Goal: Task Accomplishment & Management: Manage account settings

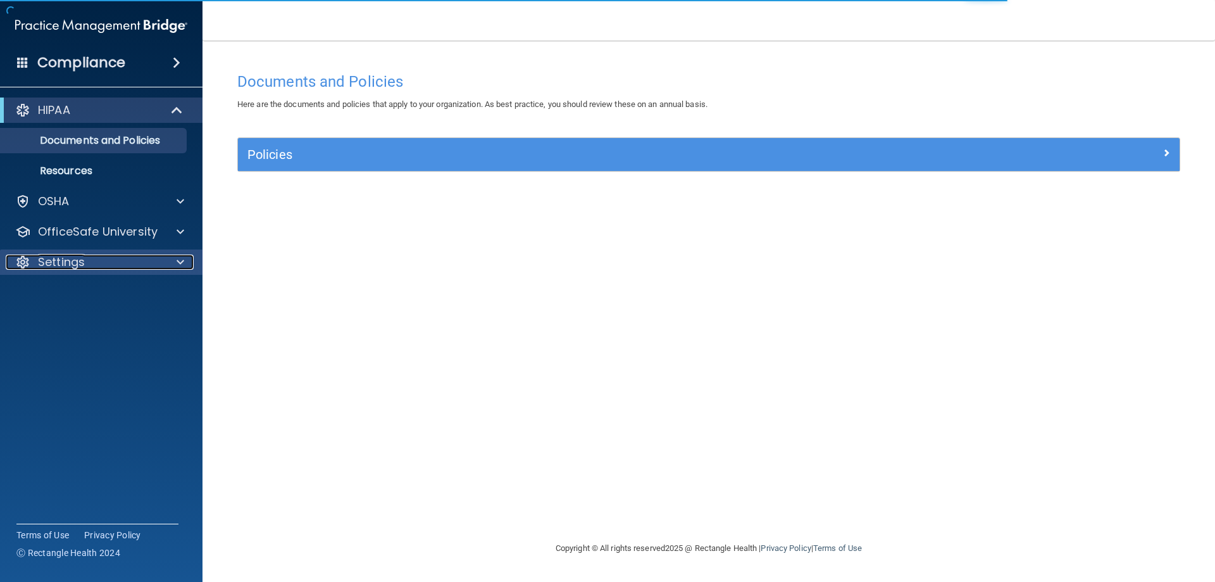
click at [74, 265] on p "Settings" at bounding box center [61, 261] width 47 height 15
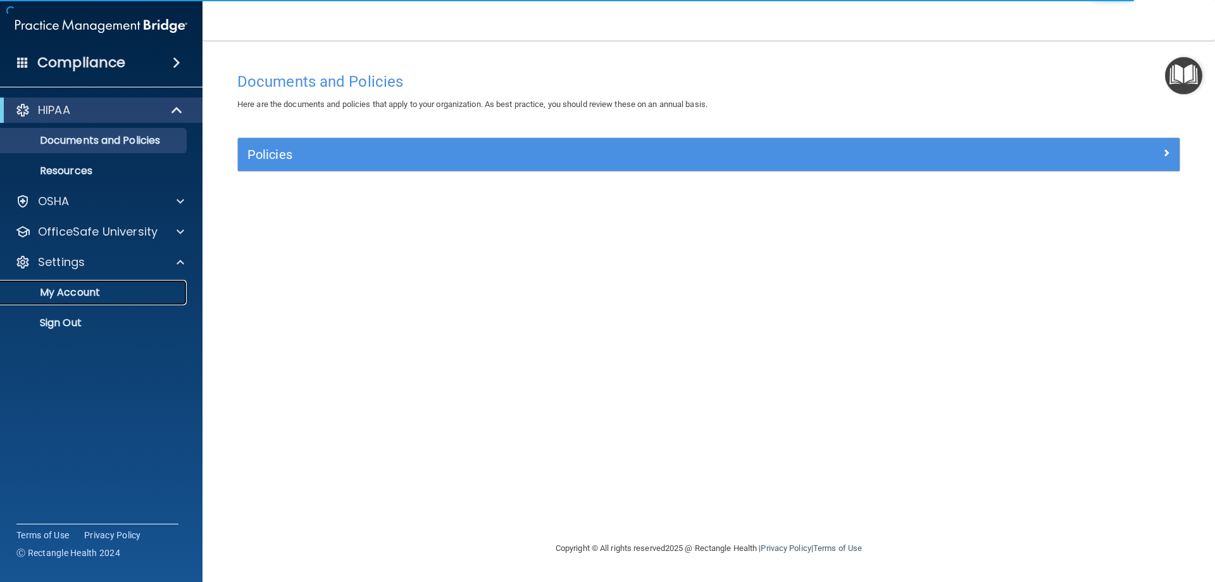
click at [58, 303] on link "My Account" at bounding box center [86, 292] width 199 height 25
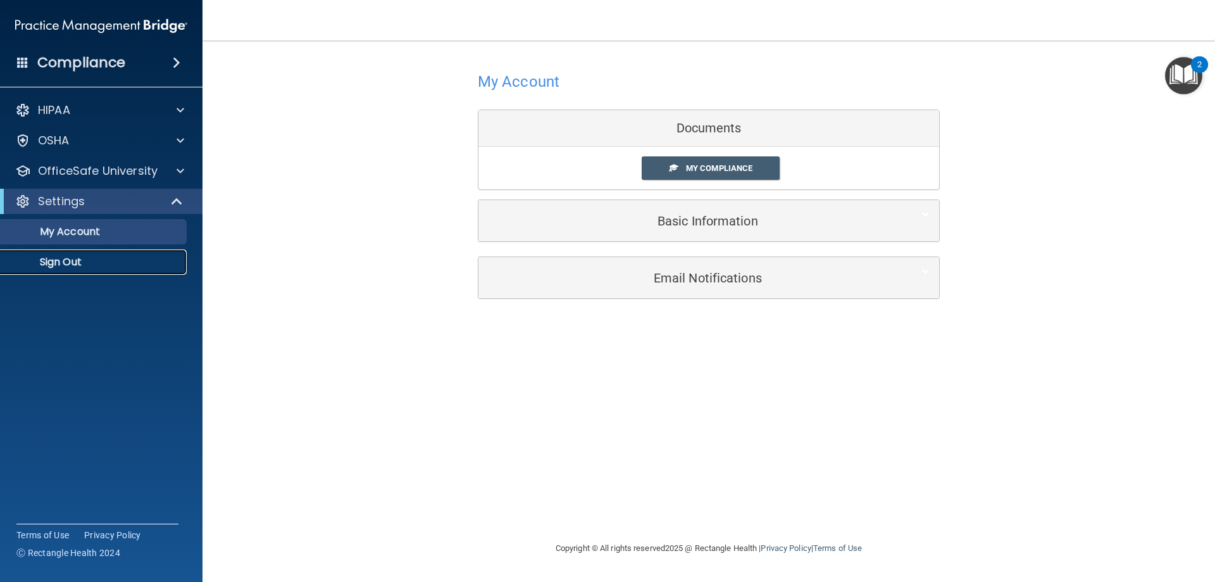
click at [66, 271] on link "Sign Out" at bounding box center [86, 261] width 199 height 25
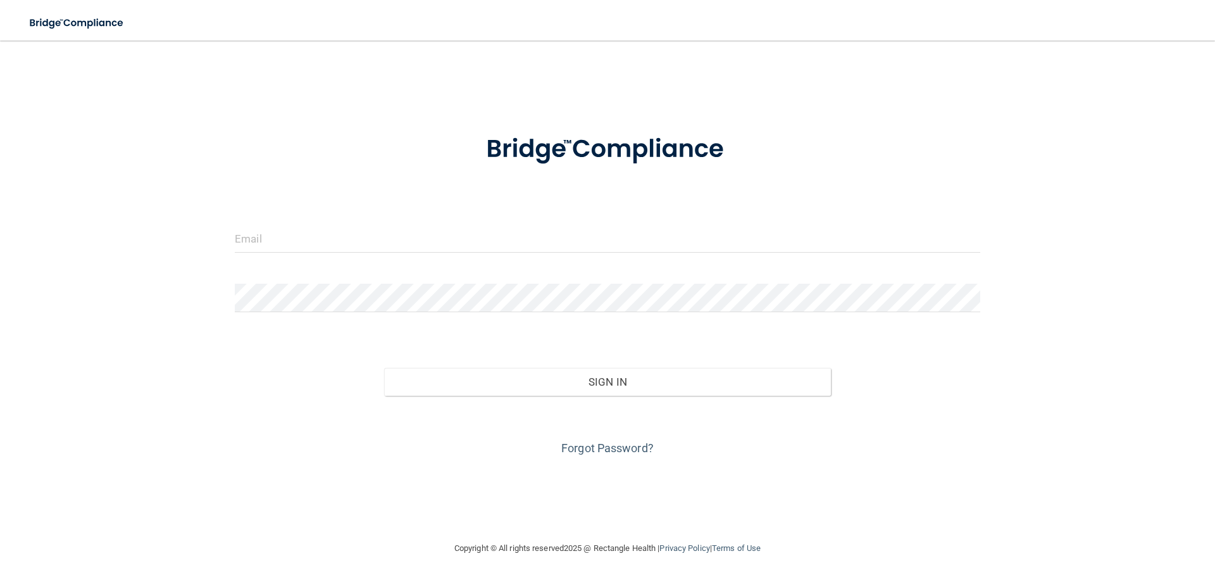
drag, startPoint x: 323, startPoint y: 181, endPoint x: 303, endPoint y: 267, distance: 88.6
click at [303, 267] on form "Invalid email/password. You don't have permission to access that page. Sign In …" at bounding box center [608, 287] width 746 height 342
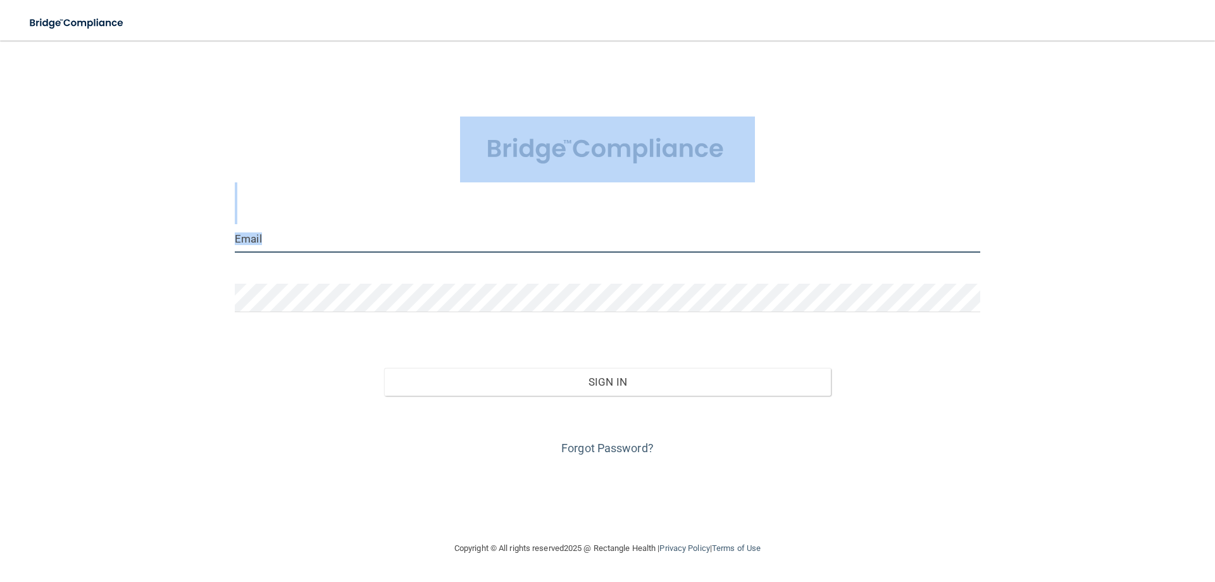
click at [307, 240] on input "email" at bounding box center [608, 238] width 746 height 28
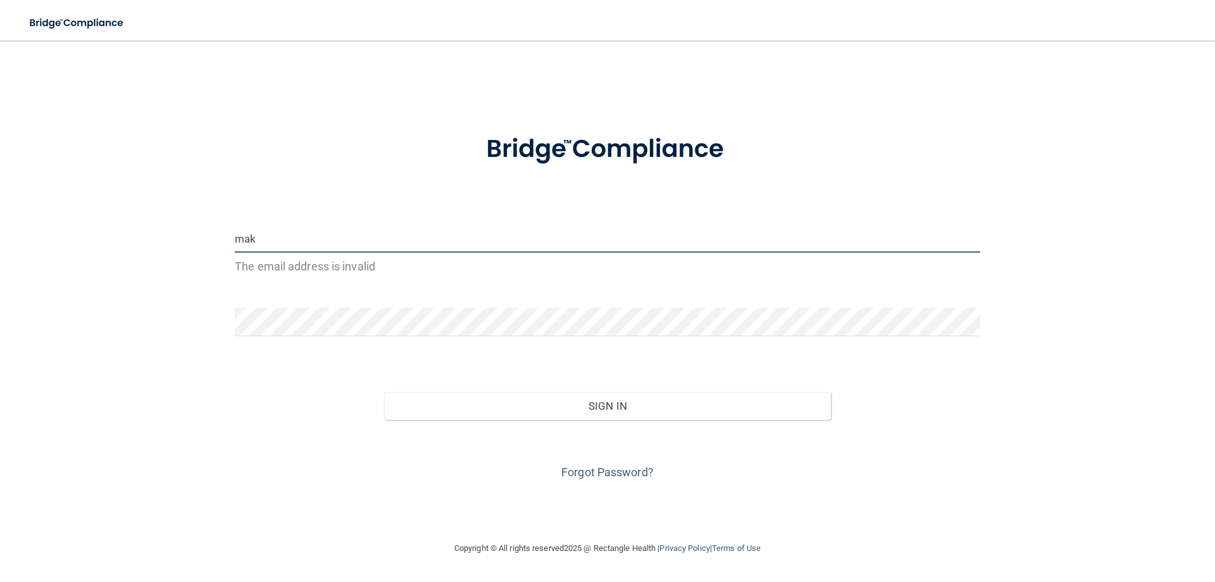
type input "[EMAIL_ADDRESS][DOMAIN_NAME]"
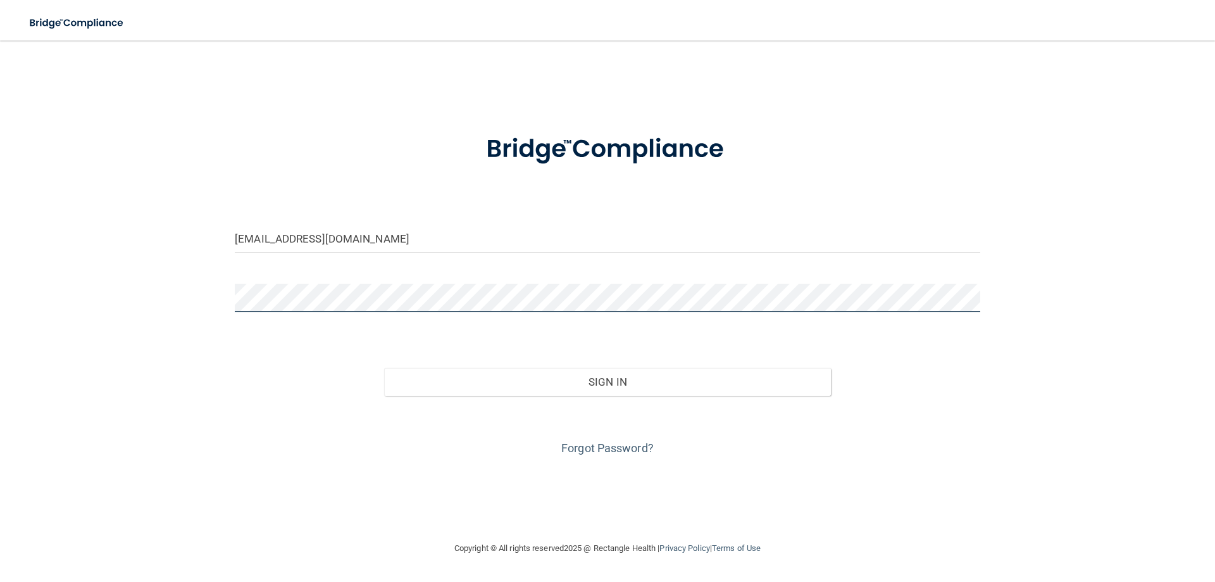
click at [384, 368] on button "Sign In" at bounding box center [607, 382] width 447 height 28
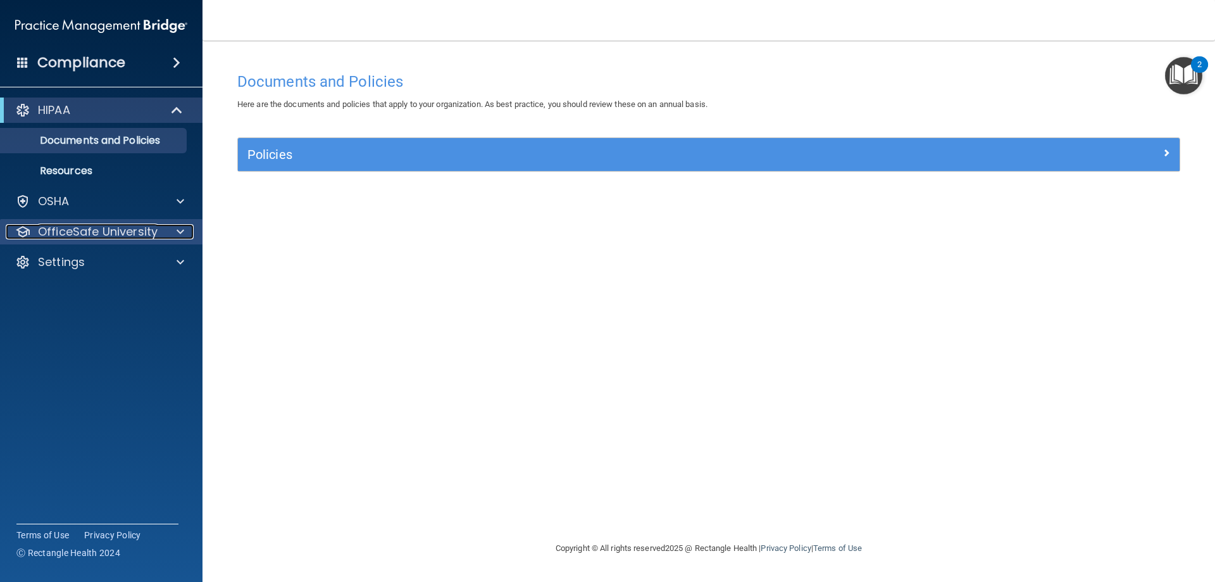
click at [126, 237] on p "OfficeSafe University" at bounding box center [98, 231] width 120 height 15
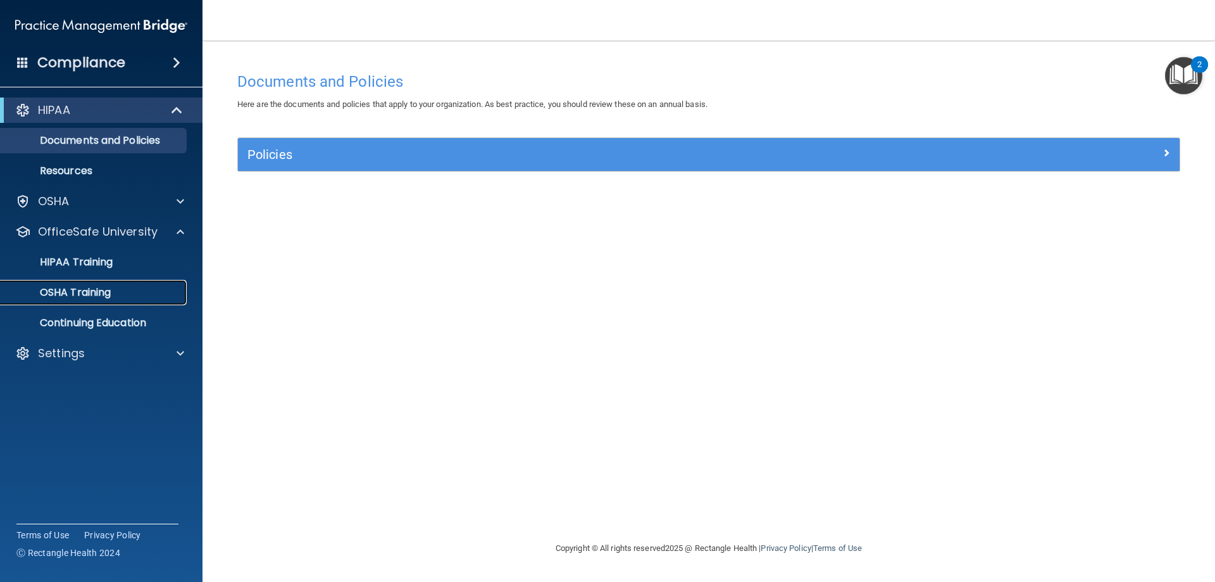
click at [96, 297] on p "OSHA Training" at bounding box center [59, 292] width 103 height 13
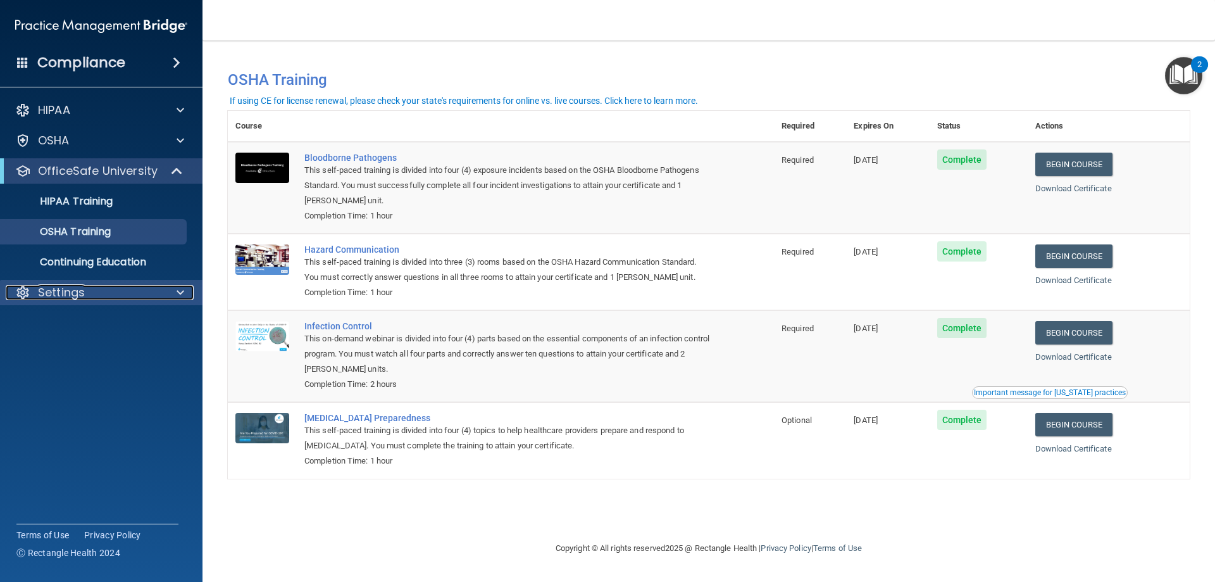
click at [169, 293] on div at bounding box center [179, 292] width 32 height 15
click at [35, 353] on p "Sign Out" at bounding box center [94, 353] width 173 height 13
